Goal: Navigation & Orientation: Find specific page/section

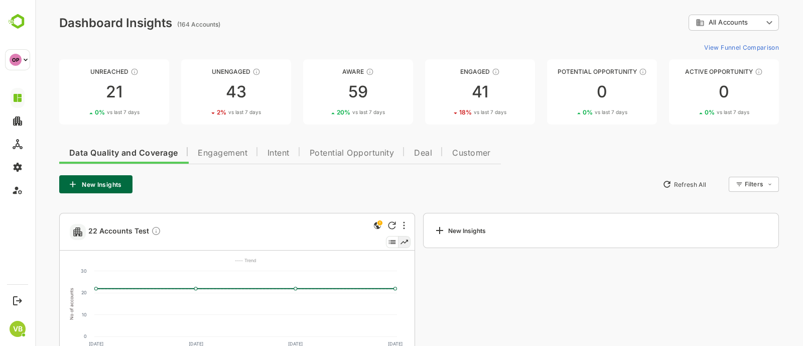
click at [196, 25] on ag "(164 Accounts)" at bounding box center [200, 25] width 46 height 8
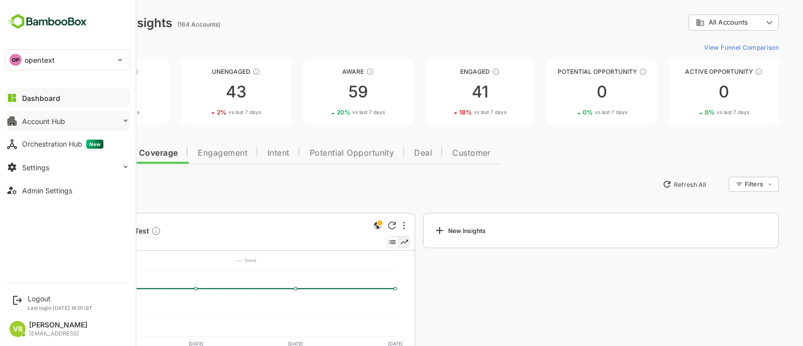
click at [60, 114] on button "Account Hub" at bounding box center [68, 121] width 126 height 20
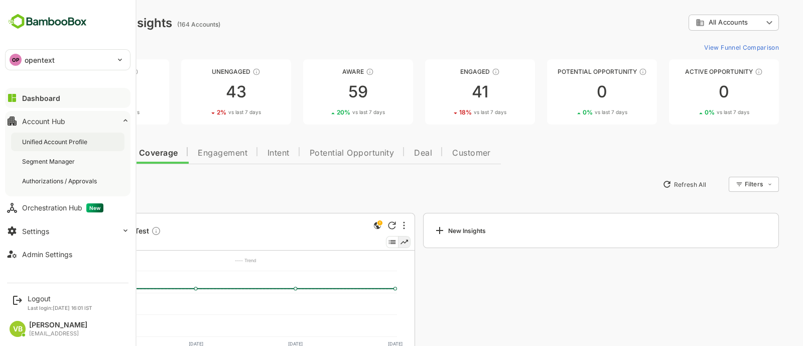
click at [64, 138] on div "Unified Account Profile" at bounding box center [55, 142] width 67 height 9
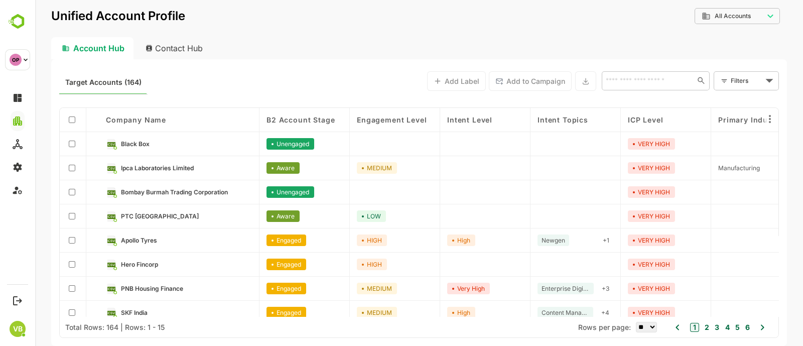
click at [280, 50] on div "Account Hub Contact Hub" at bounding box center [419, 48] width 736 height 22
click at [188, 49] on div "Contact Hub" at bounding box center [175, 48] width 74 height 22
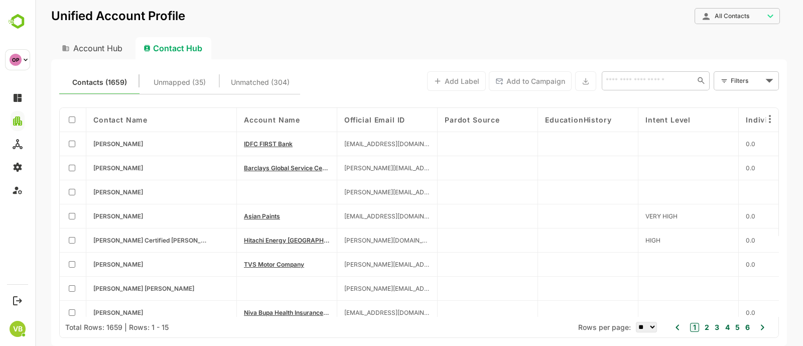
click at [115, 48] on div "Account Hub" at bounding box center [91, 48] width 80 height 22
type input "**********"
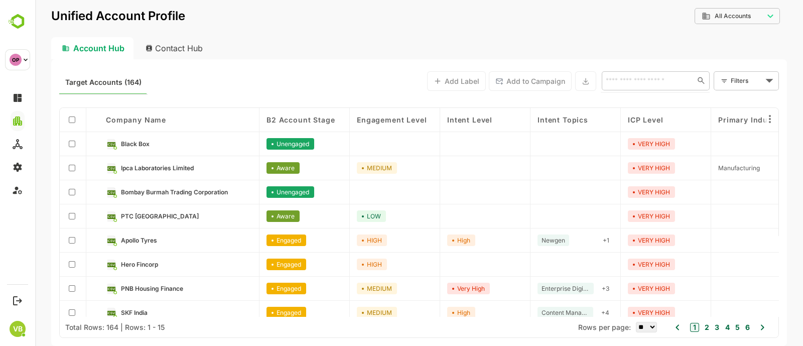
click at [627, 82] on input "text" at bounding box center [646, 80] width 87 height 12
type input "*******"
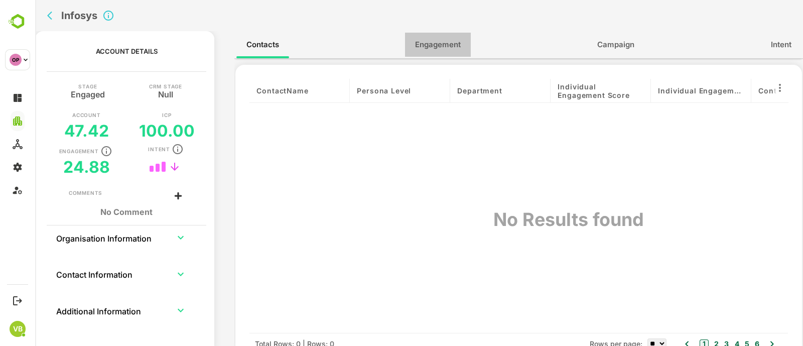
click at [435, 54] on button "Engagement" at bounding box center [438, 45] width 66 height 24
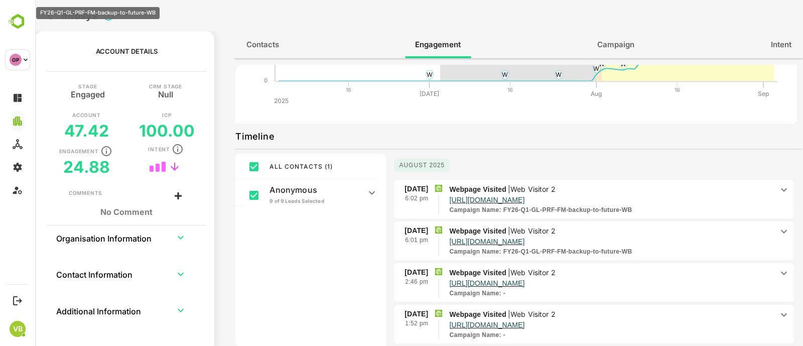
scroll to position [1, 0]
click at [779, 188] on icon at bounding box center [784, 189] width 12 height 12
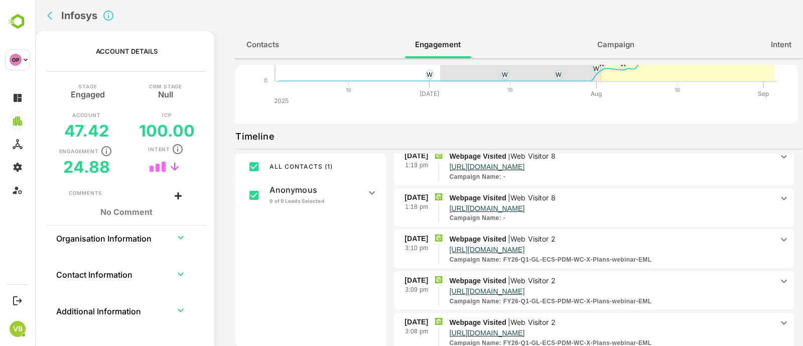
scroll to position [0, 0]
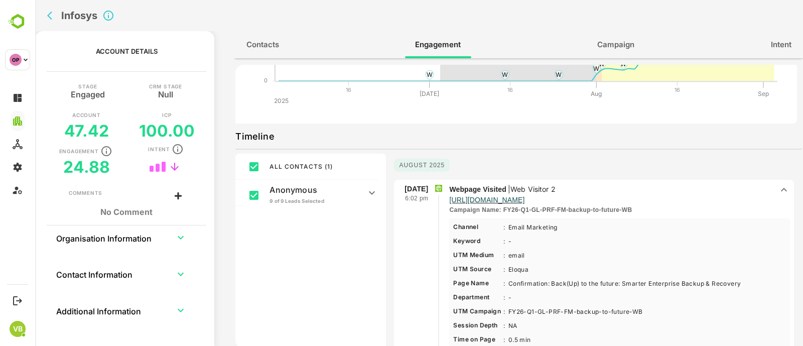
click at [45, 15] on button "back" at bounding box center [52, 15] width 15 height 15
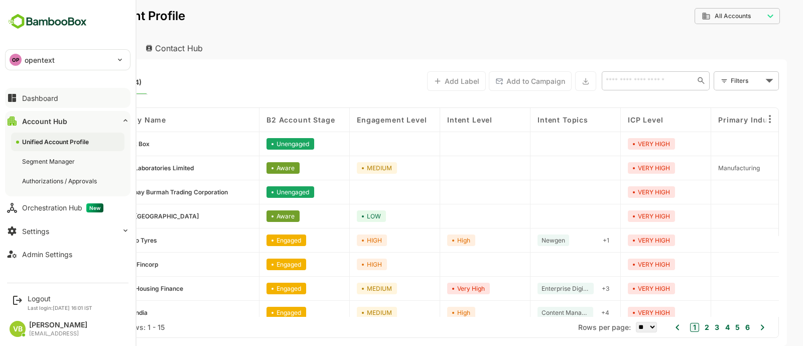
click at [44, 91] on button "Dashboard" at bounding box center [68, 98] width 126 height 20
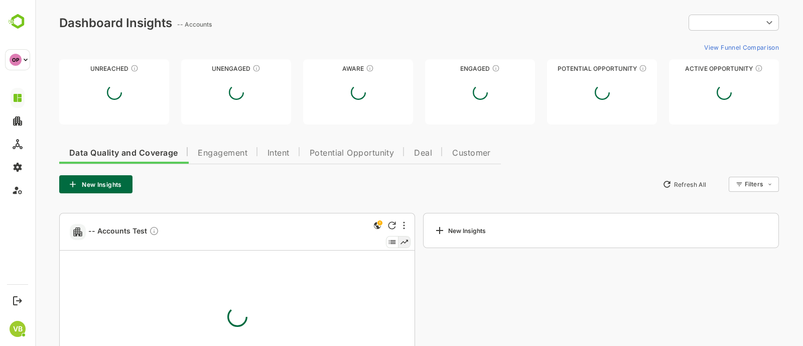
type input "**********"
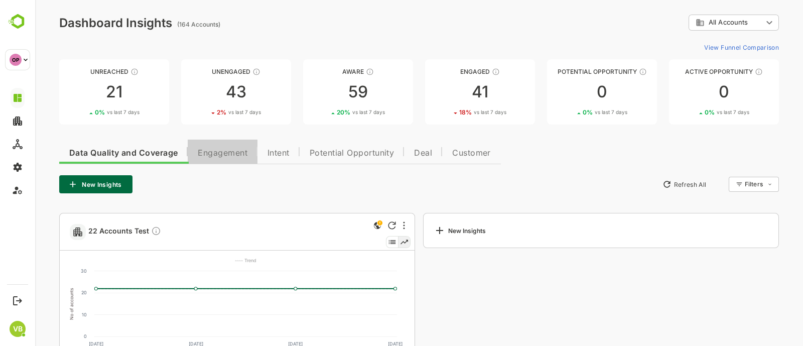
click at [245, 149] on span "Engagement" at bounding box center [223, 153] width 50 height 8
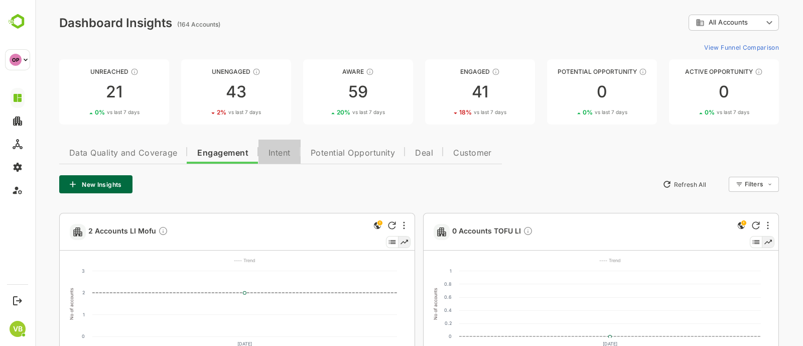
click at [294, 149] on button "Intent" at bounding box center [280, 152] width 42 height 24
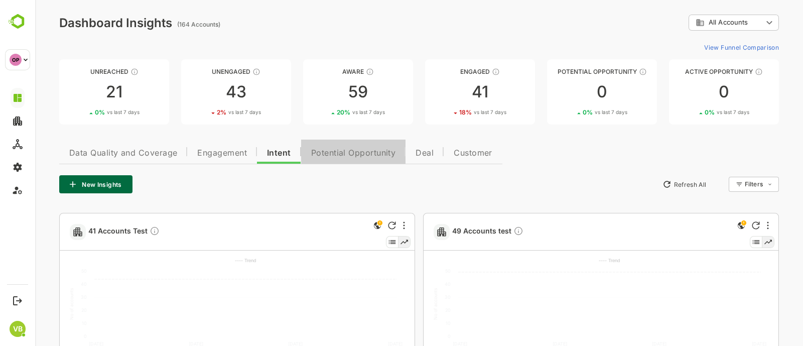
click at [345, 152] on span "Potential Opportunity" at bounding box center [353, 153] width 85 height 8
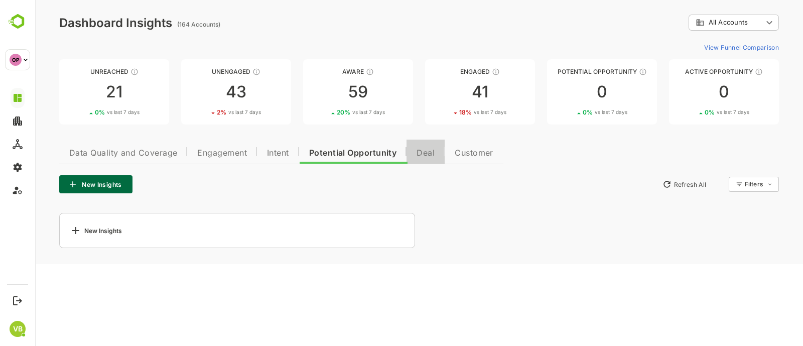
click at [429, 151] on span "Deal" at bounding box center [426, 153] width 18 height 8
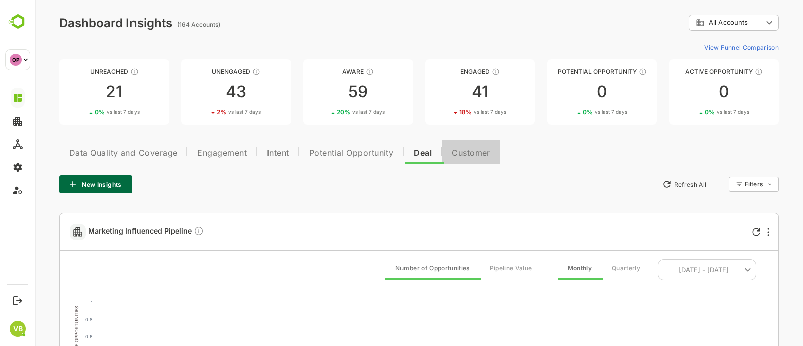
click at [487, 152] on span "Customer" at bounding box center [471, 153] width 39 height 8
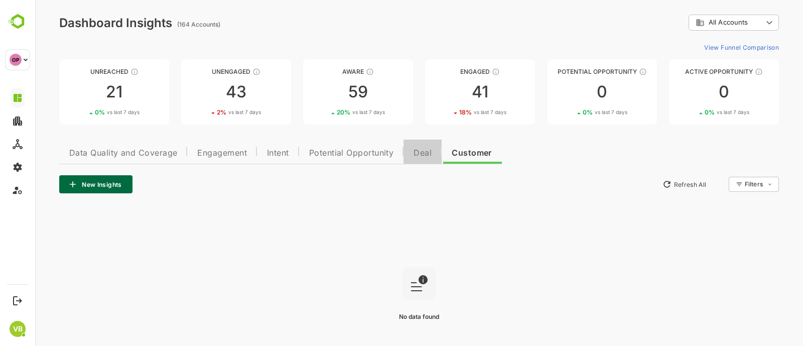
click at [419, 152] on span "Deal" at bounding box center [423, 153] width 18 height 8
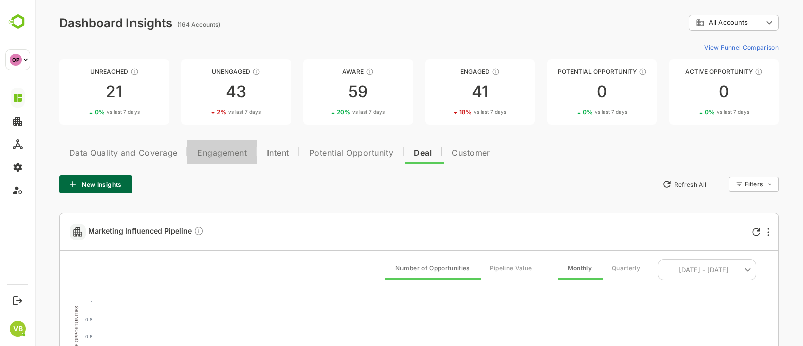
click at [224, 150] on span "Engagement" at bounding box center [222, 153] width 50 height 8
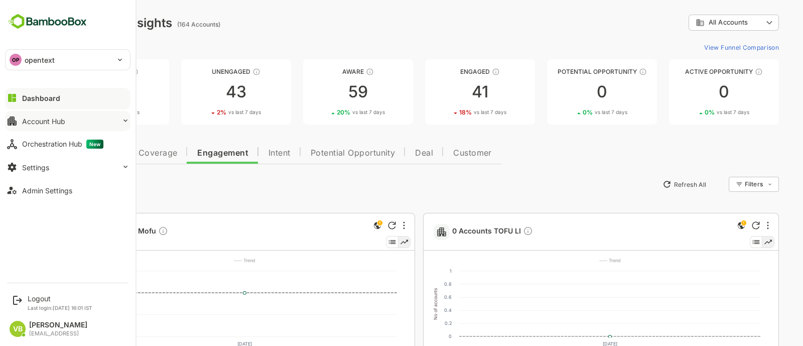
click at [126, 117] on icon at bounding box center [126, 121] width 8 height 8
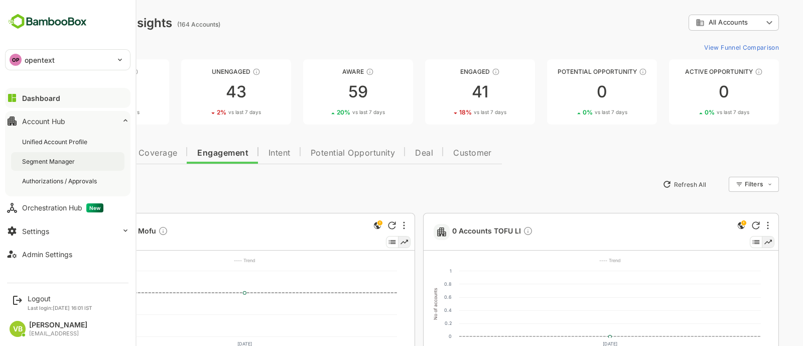
click at [58, 154] on div "Segment Manager" at bounding box center [67, 161] width 113 height 19
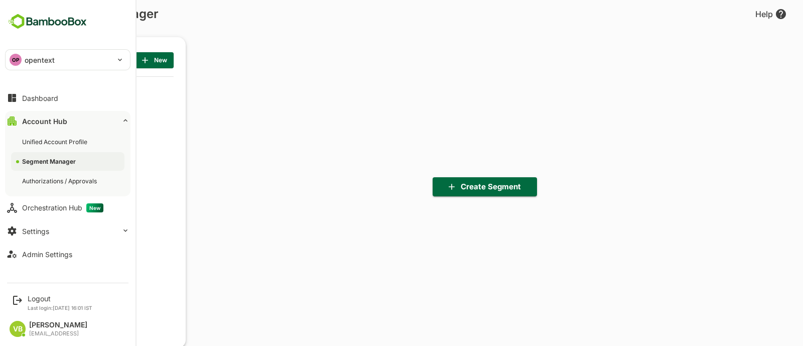
scroll to position [240, 124]
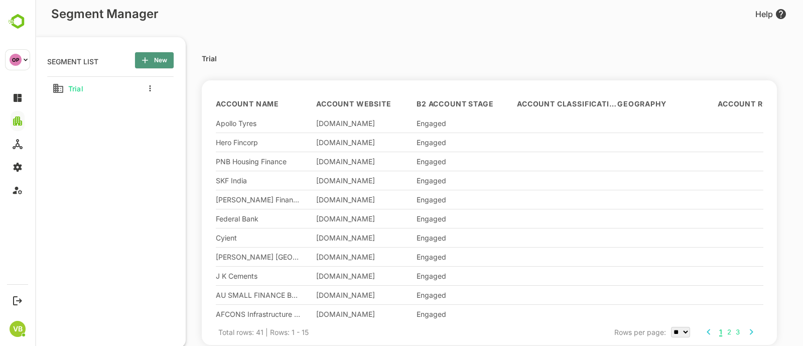
click at [161, 54] on span "New" at bounding box center [154, 60] width 23 height 13
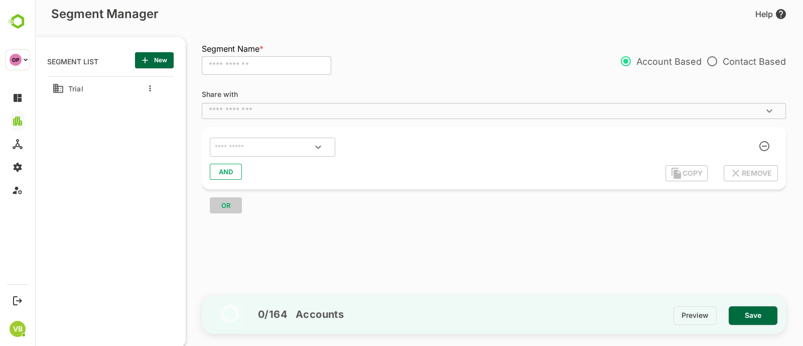
click at [254, 62] on input "text" at bounding box center [267, 65] width 130 height 19
type input "*"
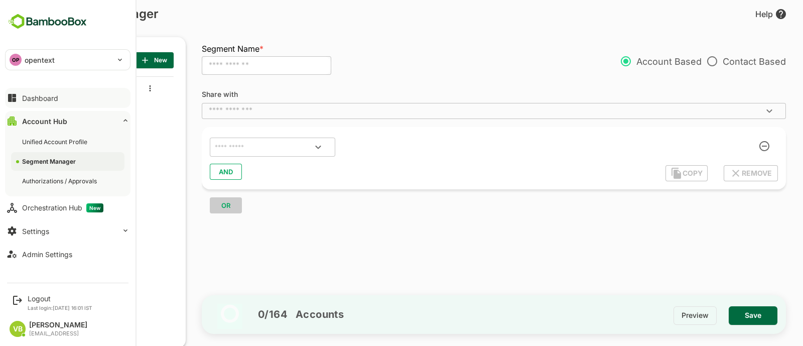
click at [46, 94] on div "Dashboard" at bounding box center [40, 98] width 36 height 9
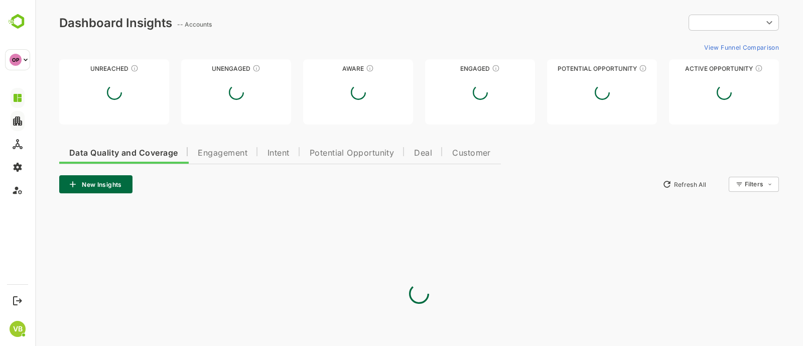
type input "**********"
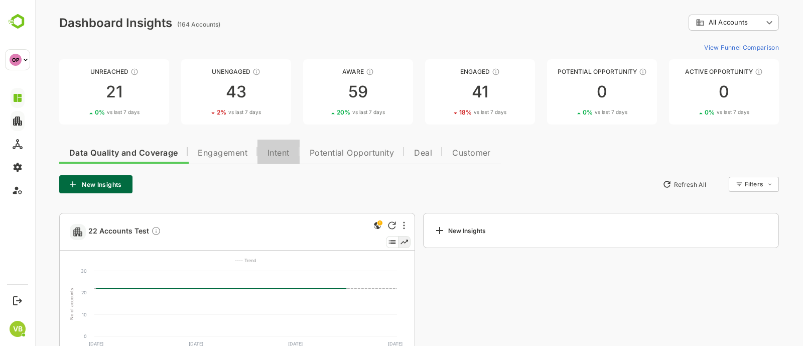
click at [283, 149] on span "Intent" at bounding box center [279, 153] width 22 height 8
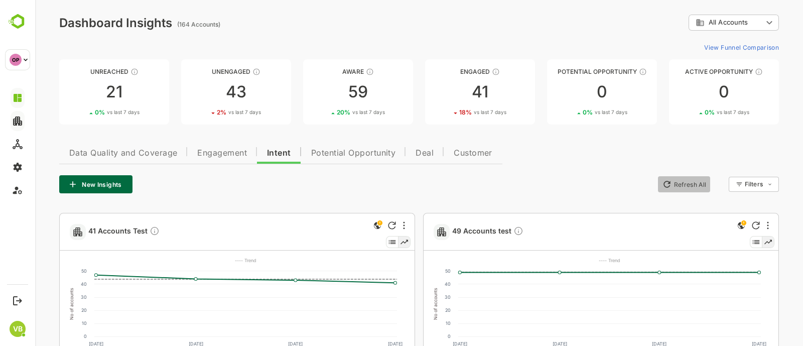
click at [694, 180] on button "Refresh All" at bounding box center [684, 184] width 53 height 16
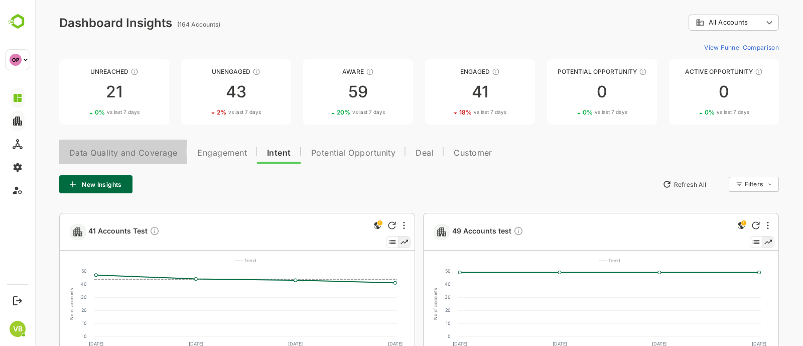
click at [162, 153] on span "Data Quality and Coverage" at bounding box center [123, 153] width 108 height 8
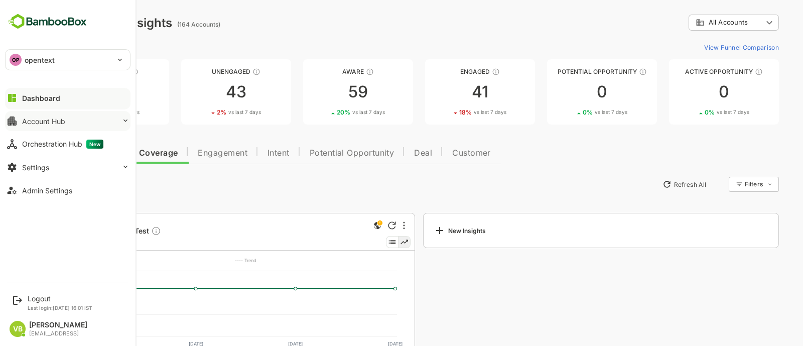
click at [31, 97] on div "Dashboard" at bounding box center [41, 98] width 38 height 9
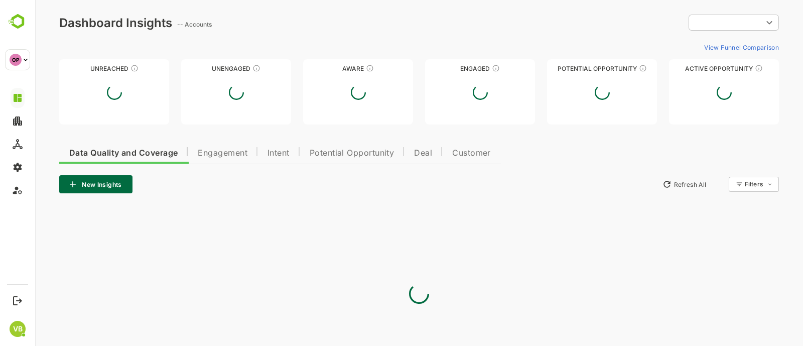
type input "**********"
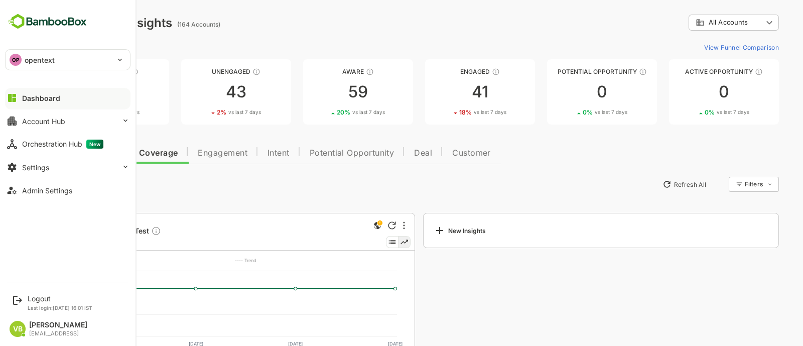
click at [40, 99] on div "Dashboard" at bounding box center [41, 98] width 38 height 9
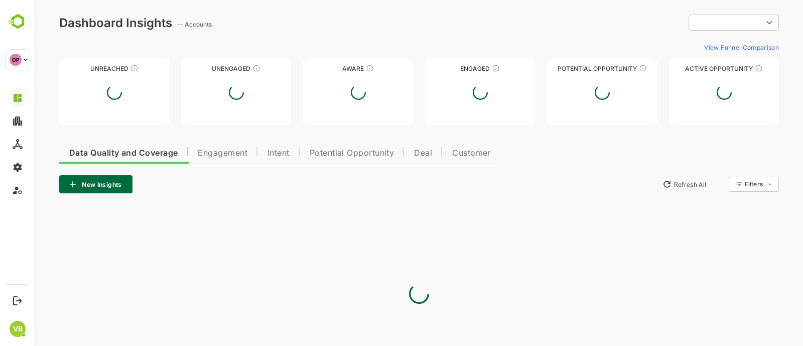
type input "**********"
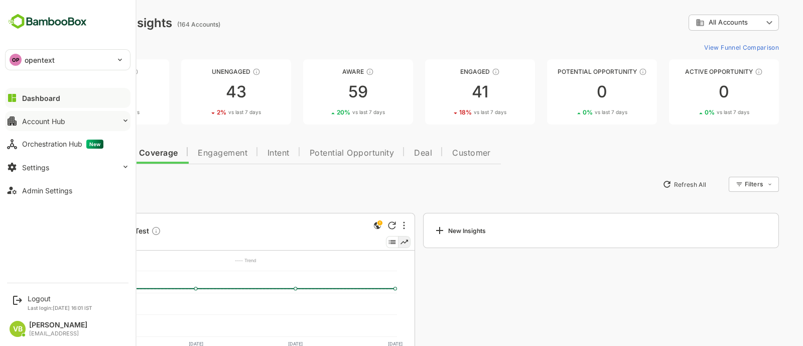
click at [112, 121] on button "Account Hub" at bounding box center [68, 121] width 126 height 20
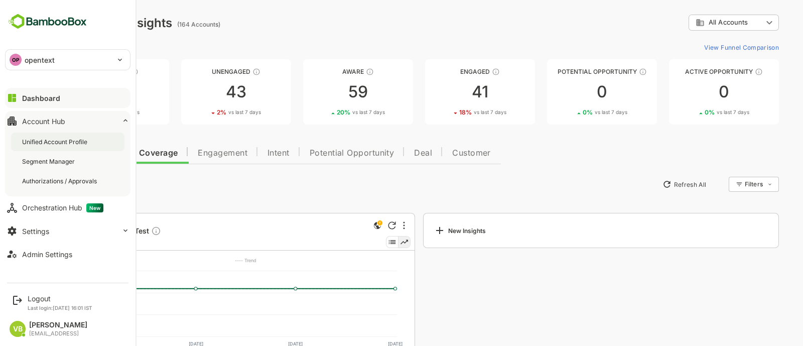
click at [79, 137] on div "Unified Account Profile" at bounding box center [67, 142] width 113 height 19
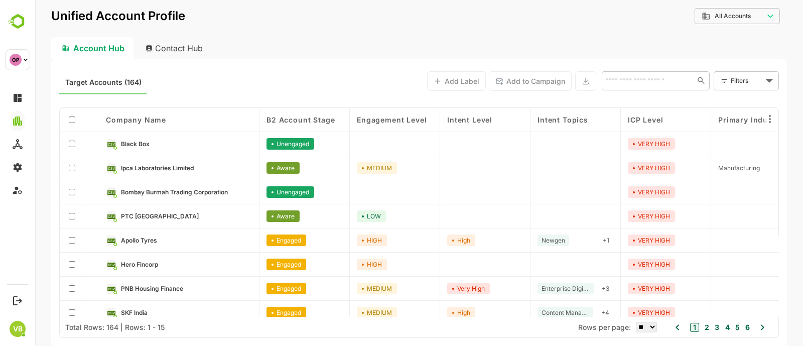
click at [181, 45] on div "Contact Hub" at bounding box center [175, 48] width 74 height 22
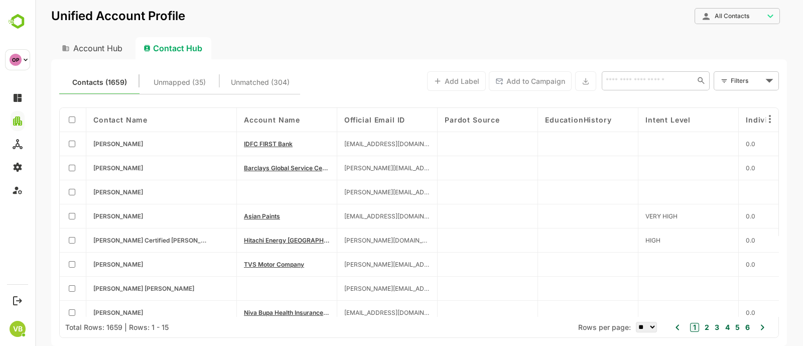
click at [108, 49] on div "Account Hub" at bounding box center [91, 48] width 80 height 22
type input "**********"
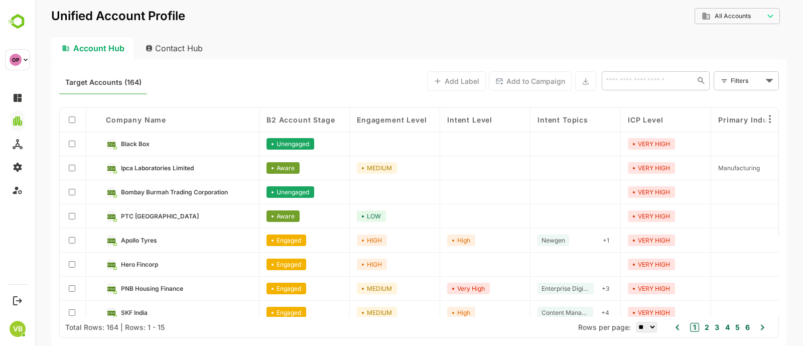
click at [615, 85] on input "text" at bounding box center [648, 80] width 90 height 12
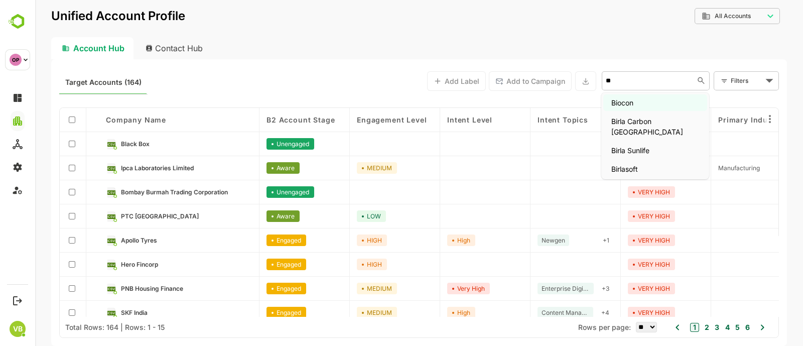
type input "*"
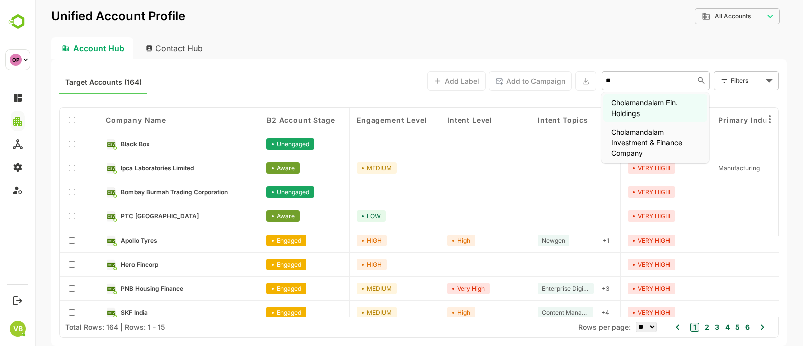
type input "*"
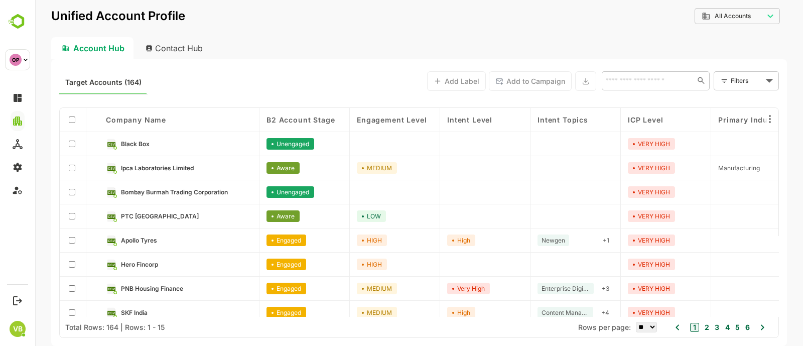
click at [585, 39] on div "Account Hub Contact Hub" at bounding box center [419, 48] width 736 height 22
